Goal: Find specific page/section: Find specific page/section

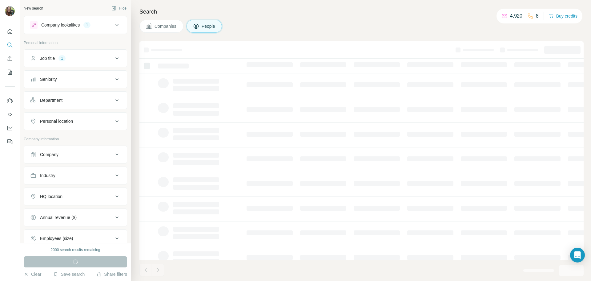
scroll to position [10, 0]
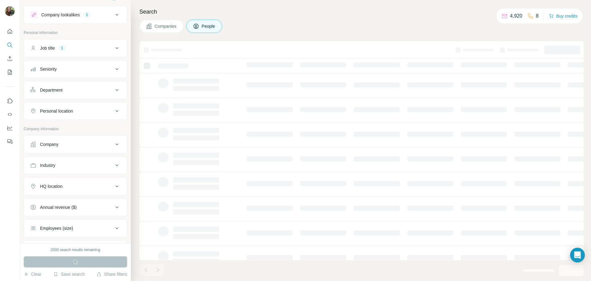
click at [112, 182] on button "HQ location" at bounding box center [75, 186] width 103 height 15
click at [90, 200] on input "text" at bounding box center [75, 201] width 91 height 11
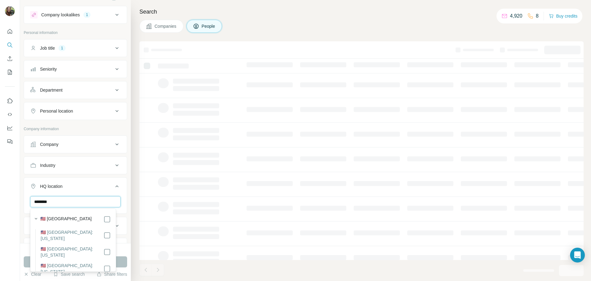
type input "********"
click at [118, 258] on button "Run search" at bounding box center [75, 261] width 103 height 11
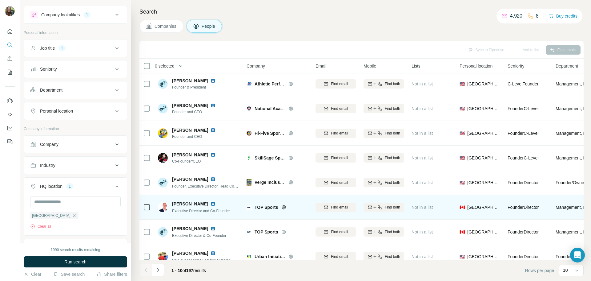
scroll to position [63, 0]
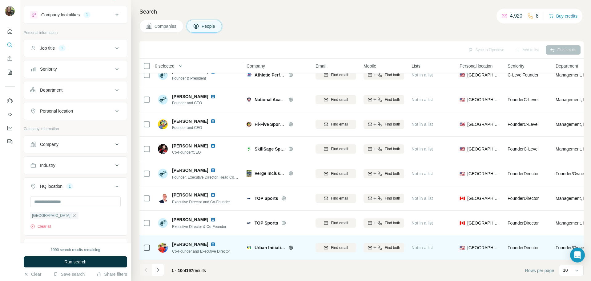
click at [290, 245] on icon at bounding box center [291, 247] width 5 height 5
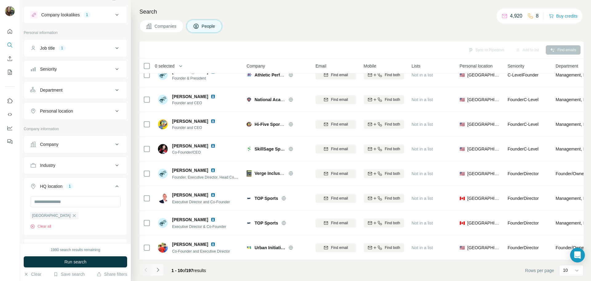
click at [160, 267] on icon "Navigate to next page" at bounding box center [158, 269] width 6 height 6
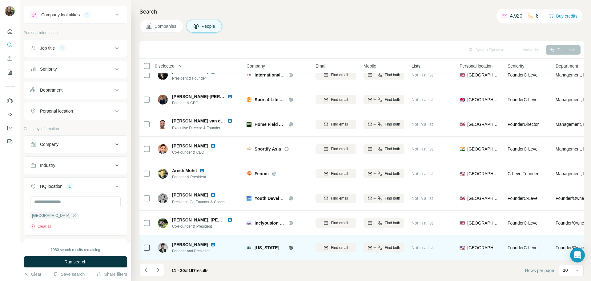
click at [291, 245] on icon at bounding box center [291, 247] width 5 height 5
